Goal: Task Accomplishment & Management: Manage account settings

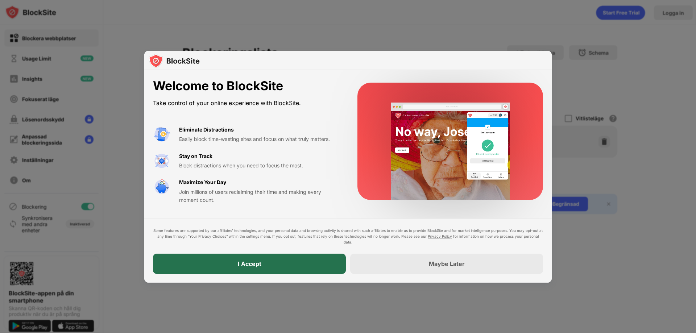
click at [283, 268] on div "I Accept" at bounding box center [249, 264] width 193 height 20
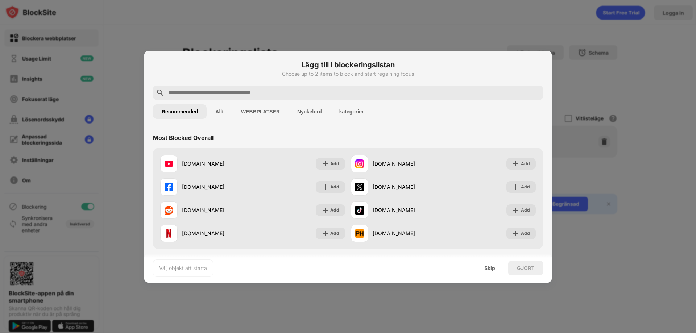
click at [262, 112] on button "WEBBPLATSER" at bounding box center [260, 111] width 56 height 15
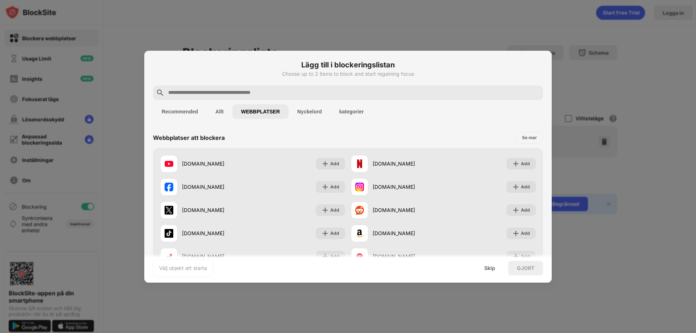
click at [302, 112] on button "Nyckelord" at bounding box center [310, 111] width 42 height 15
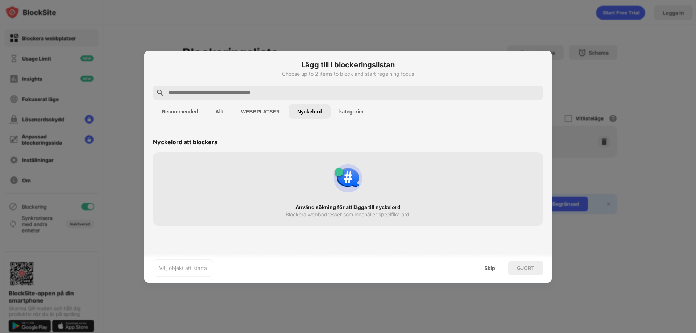
click at [348, 110] on button "kategorier" at bounding box center [352, 111] width 42 height 15
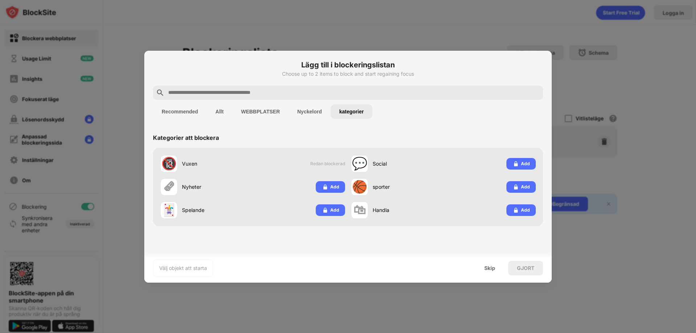
click at [178, 111] on button "Recommended" at bounding box center [180, 111] width 54 height 15
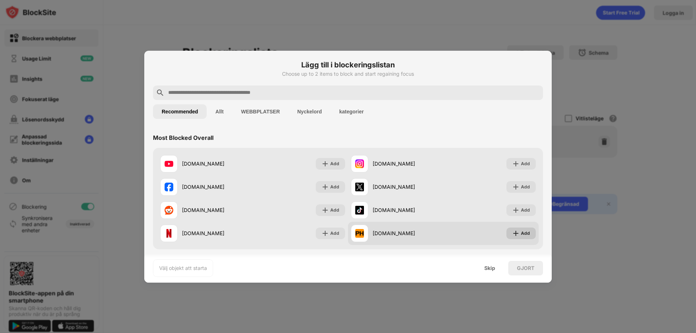
click at [515, 235] on div "Add" at bounding box center [520, 234] width 29 height 12
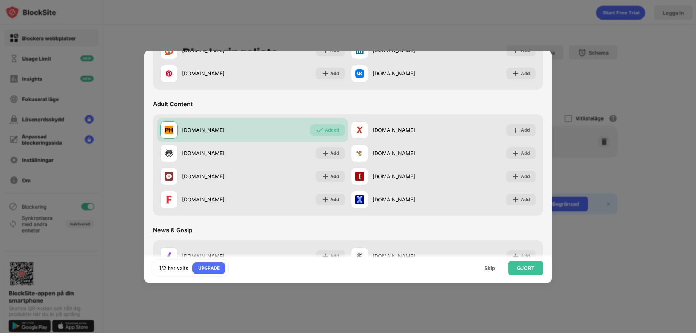
scroll to position [290, 0]
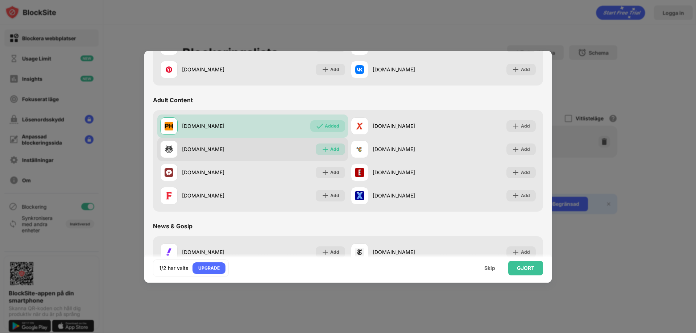
click at [330, 149] on div "Add" at bounding box center [334, 149] width 9 height 7
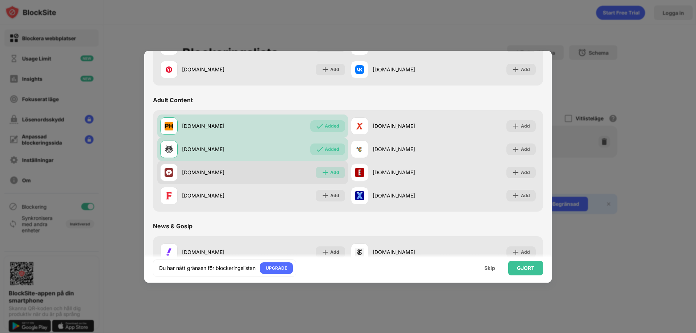
click at [331, 175] on div "Add" at bounding box center [334, 172] width 9 height 7
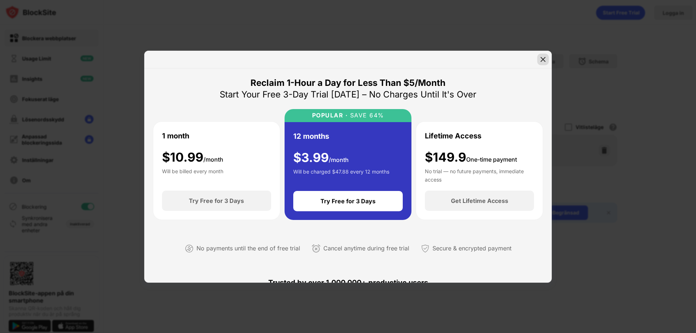
click at [542, 57] on img at bounding box center [542, 59] width 7 height 7
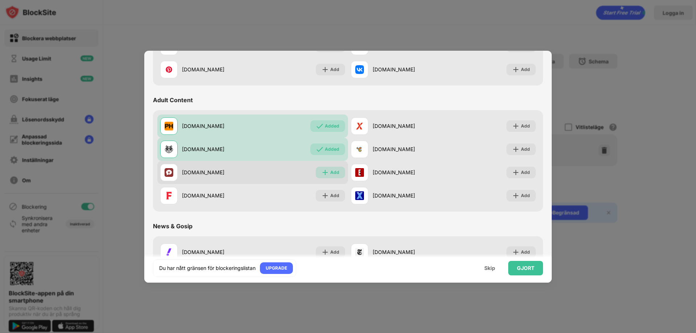
click at [336, 170] on div "Add" at bounding box center [334, 172] width 9 height 7
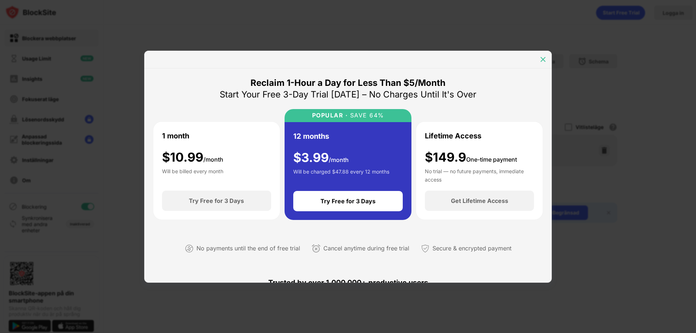
click at [540, 56] on img at bounding box center [542, 59] width 7 height 7
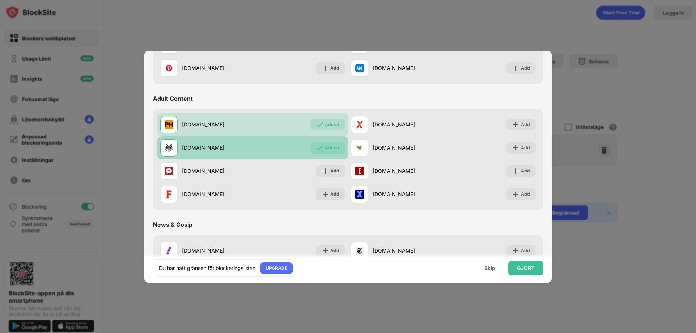
scroll to position [289, 0]
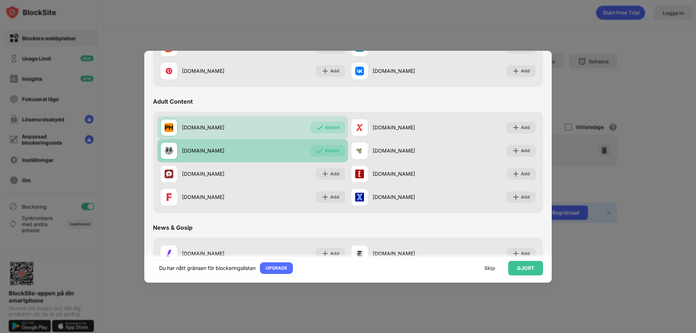
click at [326, 153] on div "Added" at bounding box center [332, 150] width 15 height 7
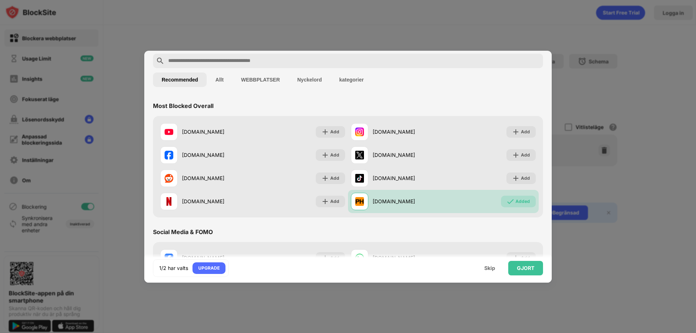
scroll to position [0, 0]
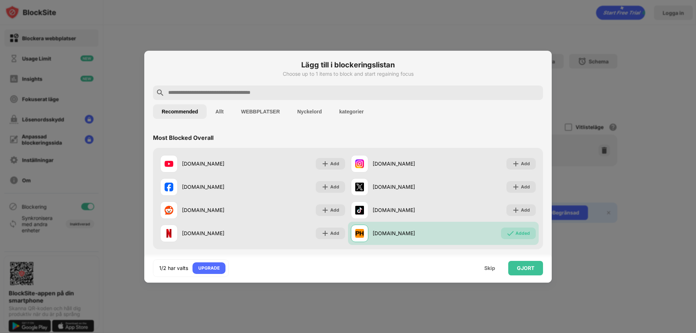
click at [241, 92] on input "text" at bounding box center [353, 92] width 373 height 9
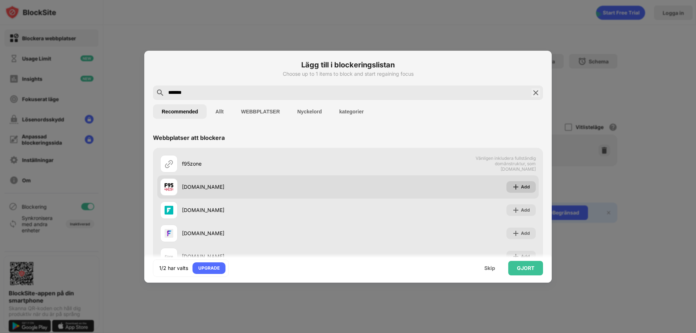
type input "*******"
click at [521, 184] on div "Add" at bounding box center [525, 186] width 9 height 7
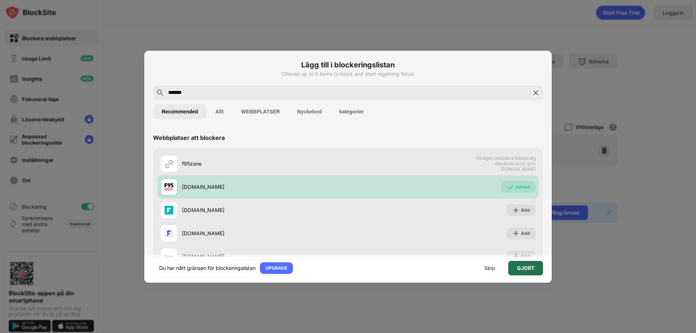
click at [527, 268] on div "GJORT" at bounding box center [525, 268] width 17 height 6
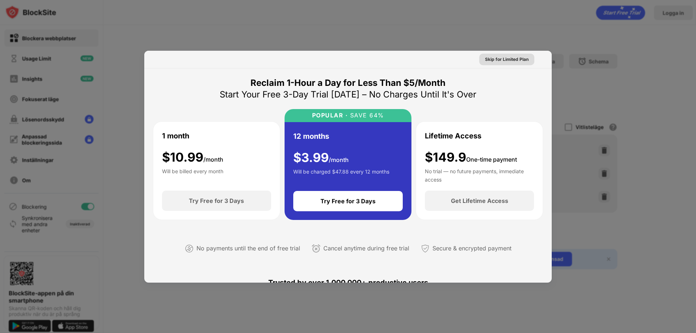
click at [505, 60] on div "Skip for Limited Plan" at bounding box center [507, 59] width 44 height 7
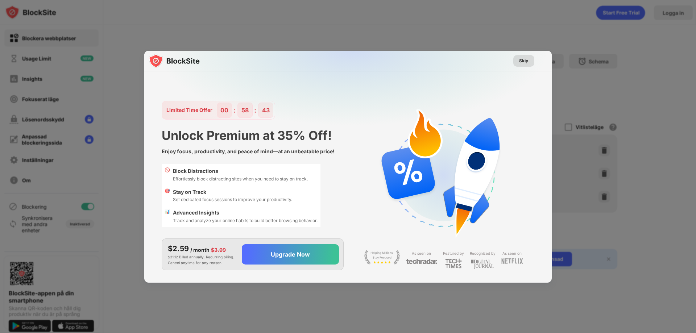
click at [528, 60] on div "Skip" at bounding box center [523, 60] width 9 height 7
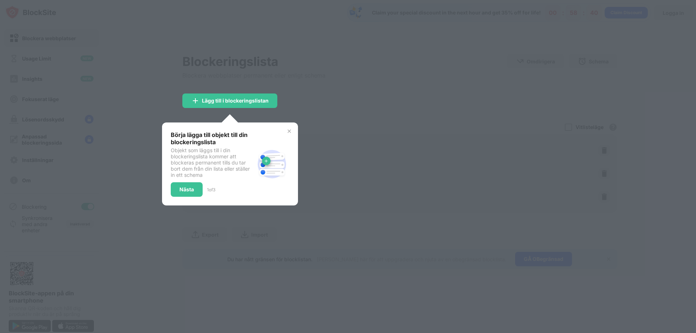
click at [398, 209] on div at bounding box center [348, 166] width 696 height 333
click at [179, 190] on div "Nästa" at bounding box center [186, 190] width 15 height 6
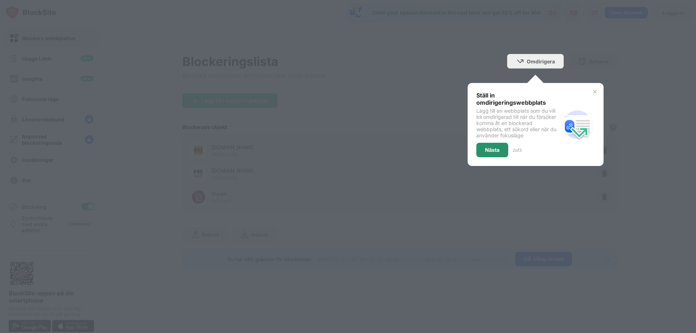
click at [494, 152] on div "Nästa" at bounding box center [492, 150] width 15 height 6
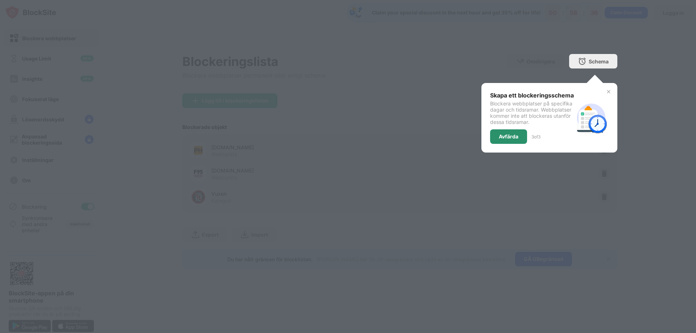
click at [515, 140] on div "Avfärda" at bounding box center [509, 137] width 20 height 6
